Goal: Task Accomplishment & Management: Manage account settings

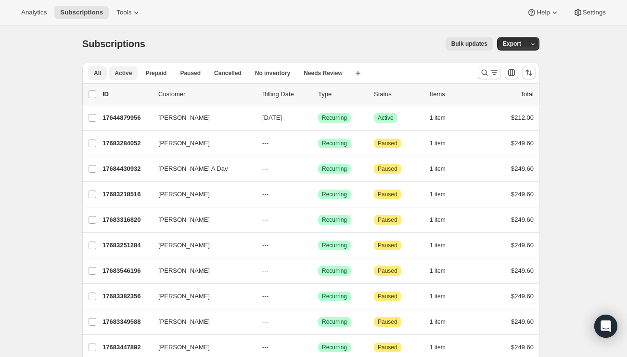
click at [129, 78] on button "Active" at bounding box center [123, 72] width 29 height 13
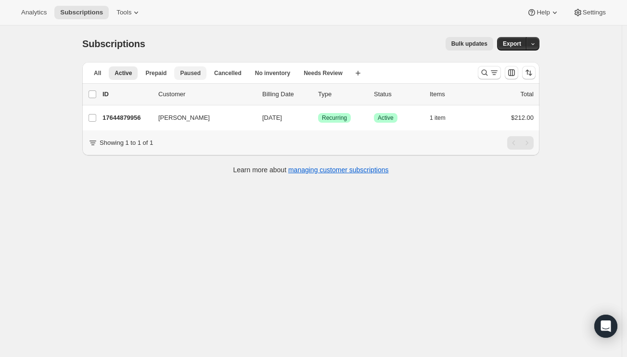
click at [195, 77] on button "Paused" at bounding box center [190, 72] width 32 height 13
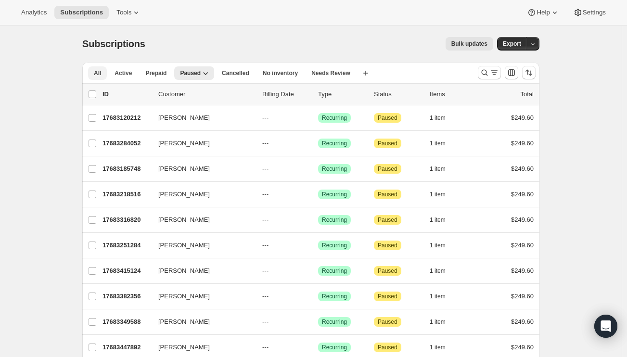
click at [102, 69] on button "All" at bounding box center [97, 72] width 19 height 13
click at [135, 14] on icon at bounding box center [136, 13] width 10 height 10
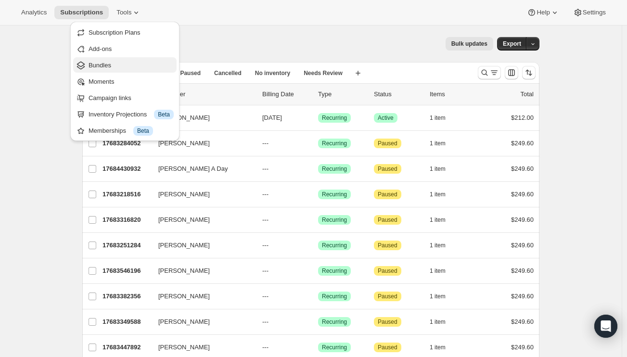
click at [111, 67] on span "Bundles" at bounding box center [131, 66] width 85 height 10
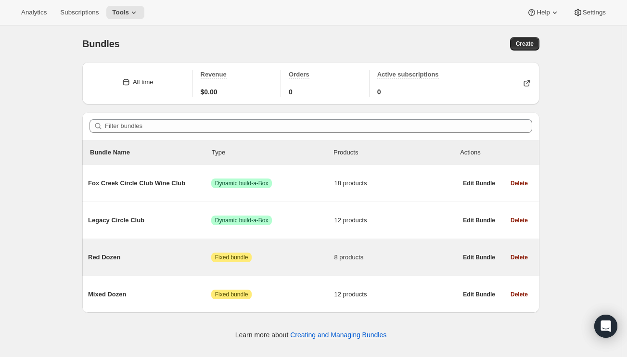
click at [113, 259] on span "Red Dozen" at bounding box center [149, 258] width 123 height 10
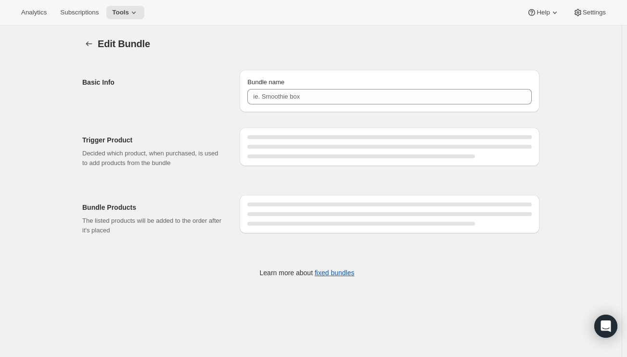
type input "Red Dozen"
